Goal: Information Seeking & Learning: Understand process/instructions

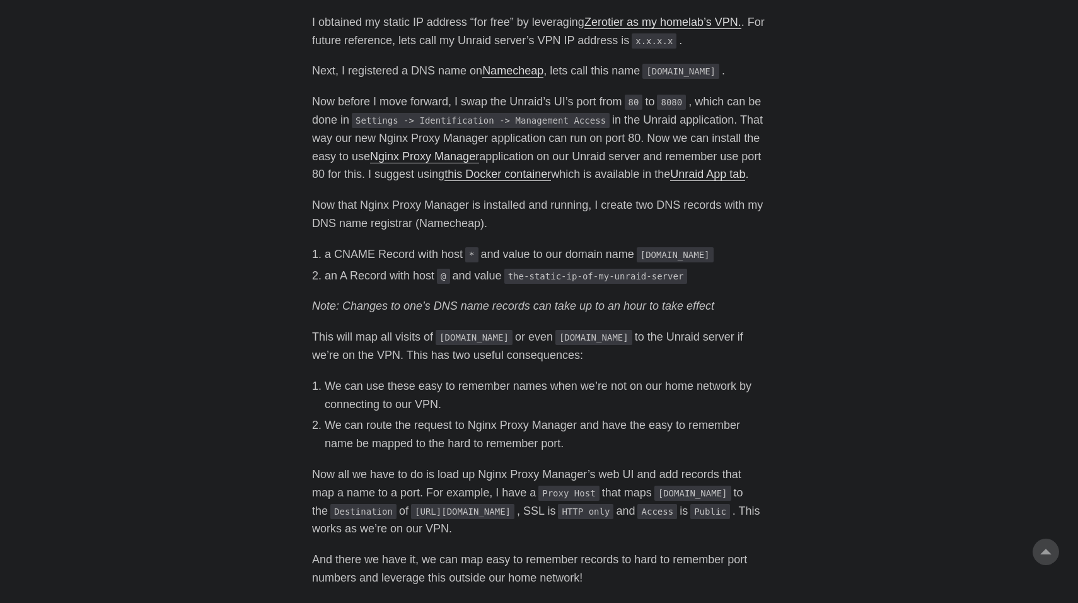
scroll to position [540, 0]
click at [308, 125] on main "Unraid Nginx Reverse Proxy [DATE] · 2 min · [PERSON_NAME] At the time of writin…" at bounding box center [539, 125] width 484 height 1256
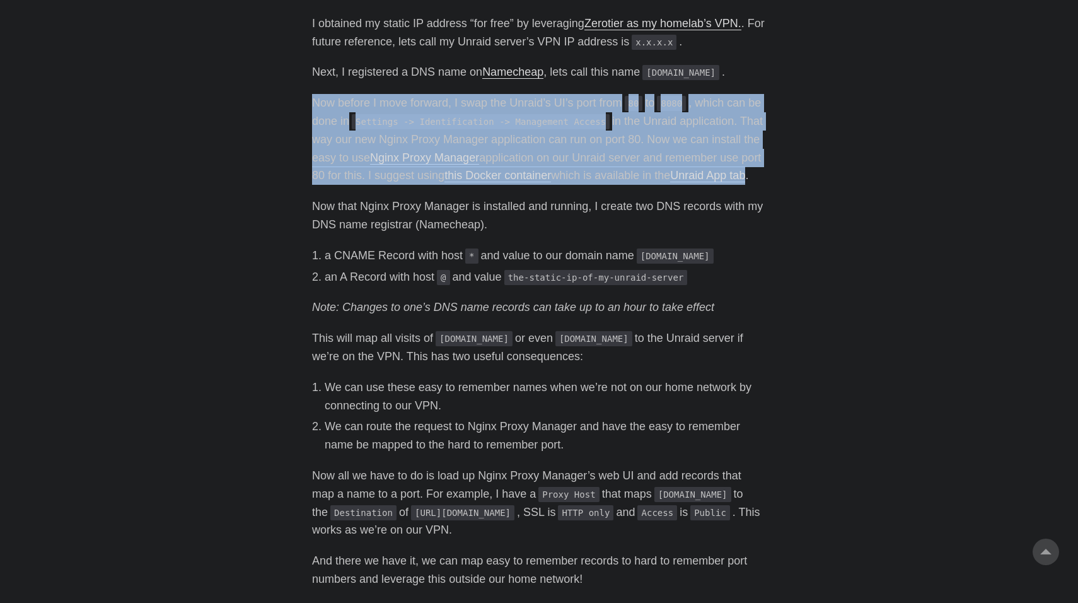
click at [308, 125] on main "Unraid Nginx Reverse Proxy [DATE] · 2 min · [PERSON_NAME] At the time of writin…" at bounding box center [539, 125] width 484 height 1256
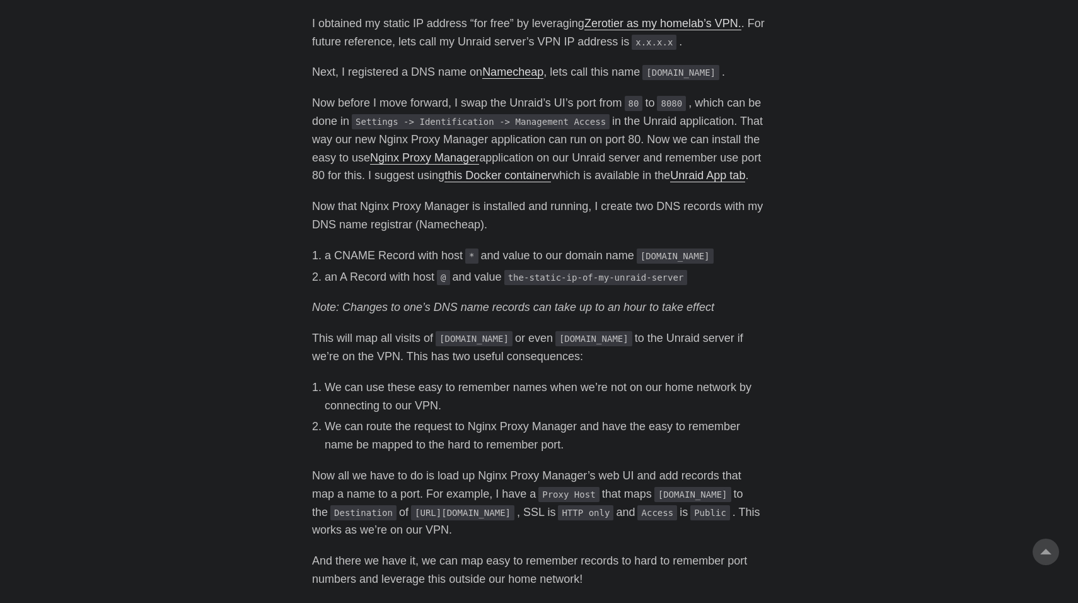
click at [308, 125] on main "Unraid Nginx Reverse Proxy [DATE] · 2 min · [PERSON_NAME] At the time of writin…" at bounding box center [539, 125] width 484 height 1256
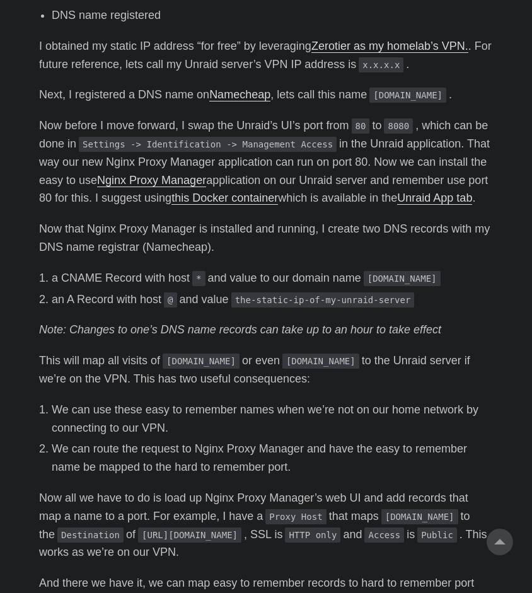
scroll to position [558, 0]
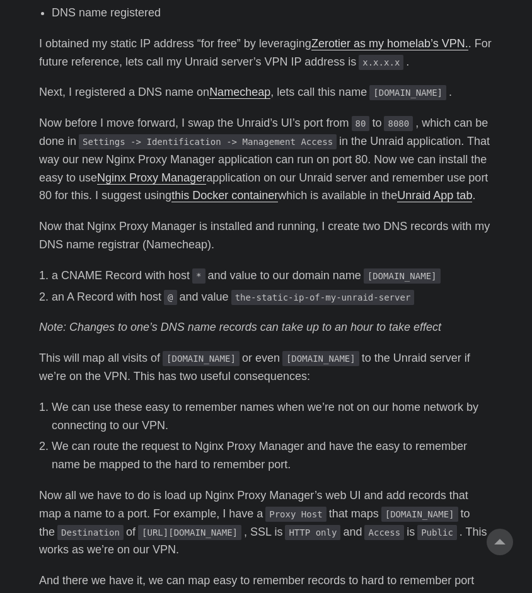
click at [250, 117] on p "Now before I move forward, I swap the Unraid’s UI’s port from 80 to 8080 , whic…" at bounding box center [266, 159] width 454 height 91
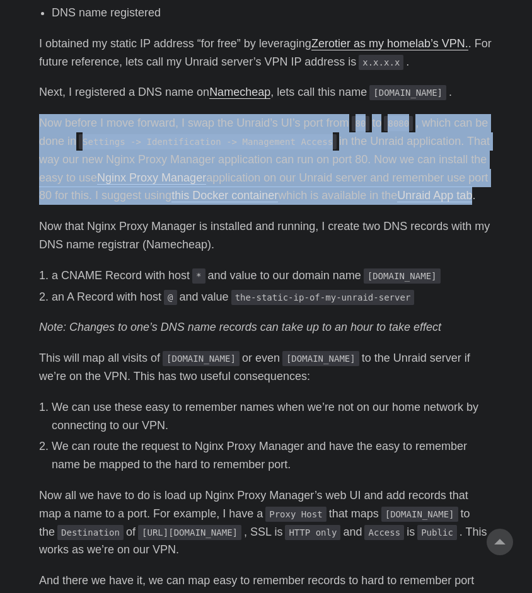
click at [250, 117] on p "Now before I move forward, I swap the Unraid’s UI’s port from 80 to 8080 , whic…" at bounding box center [266, 159] width 454 height 91
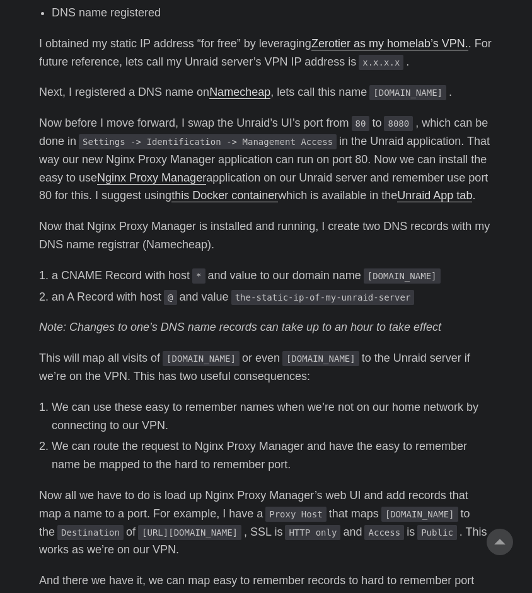
click at [141, 145] on p "Now before I move forward, I swap the Unraid’s UI’s port from 80 to 8080 , whic…" at bounding box center [266, 159] width 454 height 91
click at [107, 144] on p "Now before I move forward, I swap the Unraid’s UI’s port from 80 to 8080 , whic…" at bounding box center [266, 159] width 454 height 91
click at [120, 164] on p "Now before I move forward, I swap the Unraid’s UI’s port from 80 to 8080 , whic…" at bounding box center [266, 159] width 454 height 91
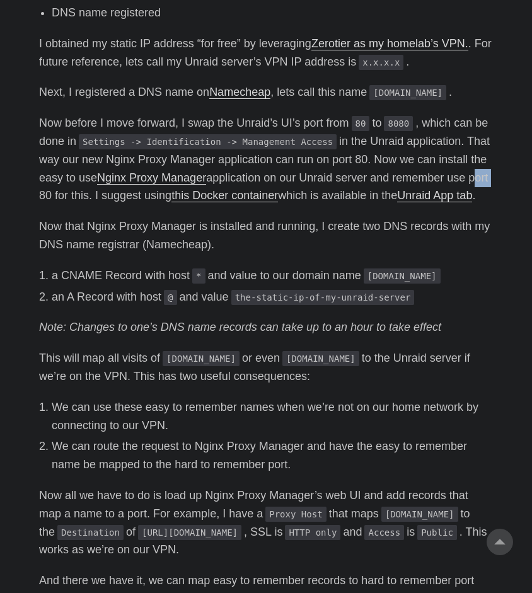
click at [120, 164] on p "Now before I move forward, I swap the Unraid’s UI’s port from 80 to 8080 , whic…" at bounding box center [266, 159] width 454 height 91
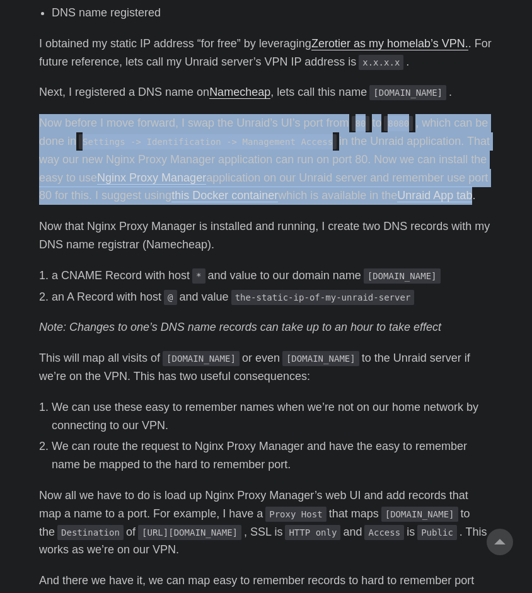
click at [120, 164] on p "Now before I move forward, I swap the Unraid’s UI’s port from 80 to 8080 , whic…" at bounding box center [266, 159] width 454 height 91
click at [121, 164] on p "Now before I move forward, I swap the Unraid’s UI’s port from 80 to 8080 , whic…" at bounding box center [266, 159] width 454 height 91
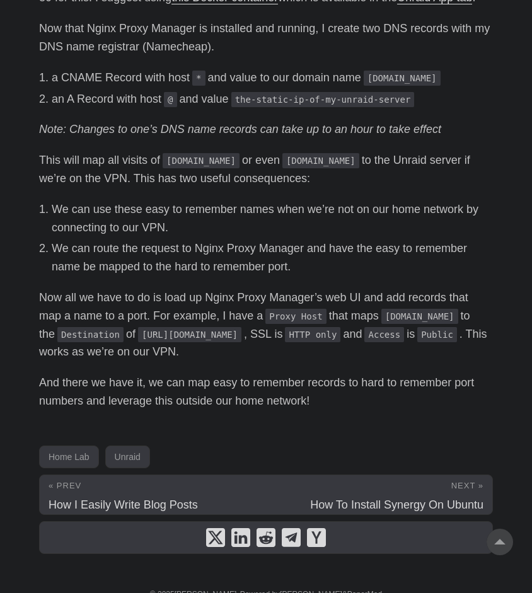
scroll to position [757, 0]
click at [121, 298] on p "Now all we have to do is load up Nginx Proxy Manager’s web UI and add records t…" at bounding box center [266, 324] width 454 height 73
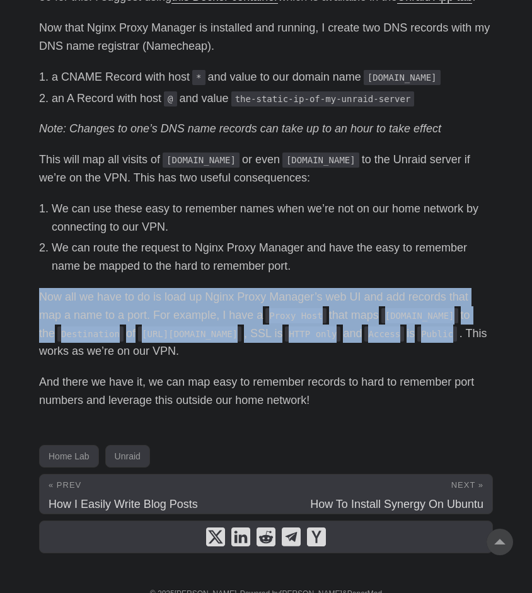
click at [121, 298] on p "Now all we have to do is load up Nginx Proxy Manager’s web UI and add records t…" at bounding box center [266, 324] width 454 height 73
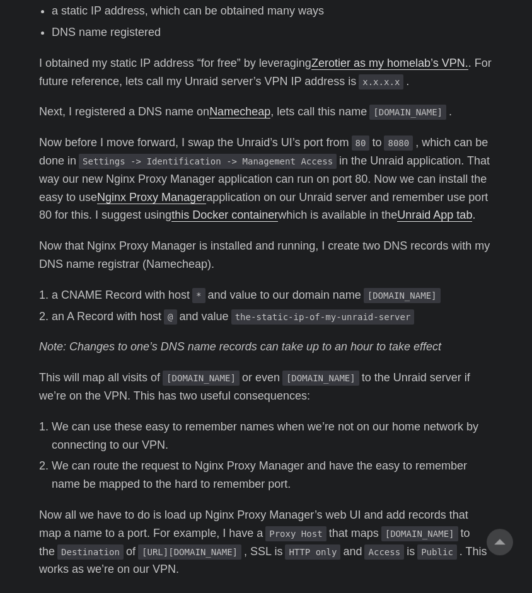
scroll to position [559, 0]
